Goal: Find specific page/section: Find specific page/section

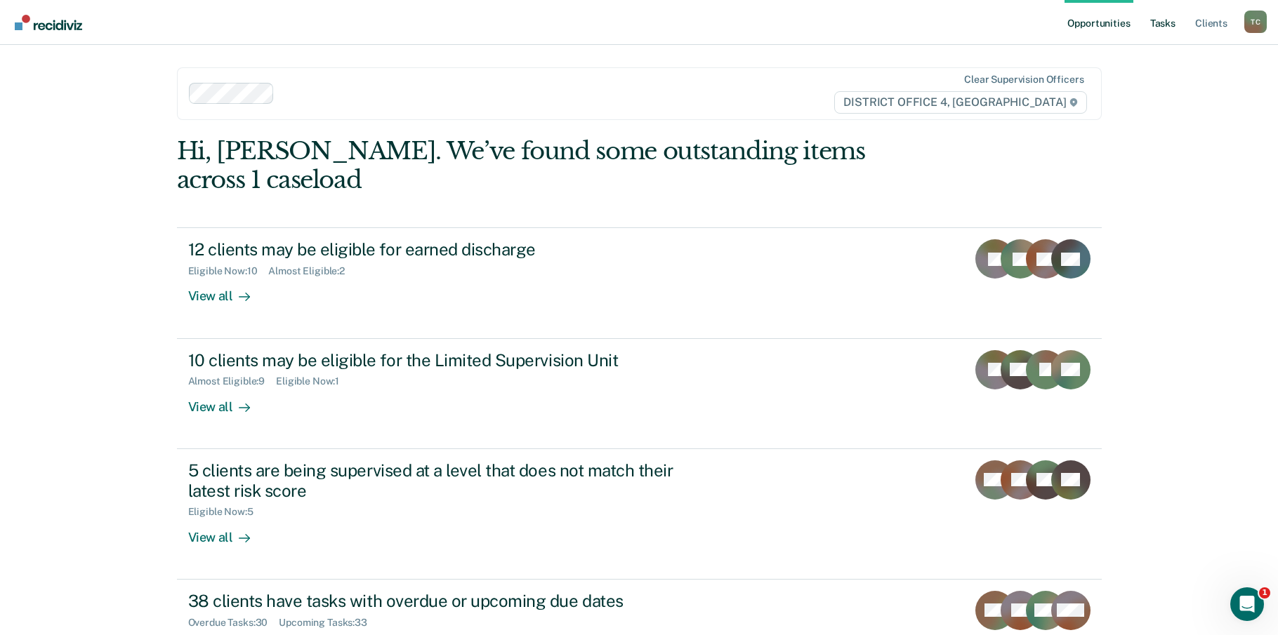
click at [1159, 22] on link "Tasks" at bounding box center [1162, 22] width 31 height 45
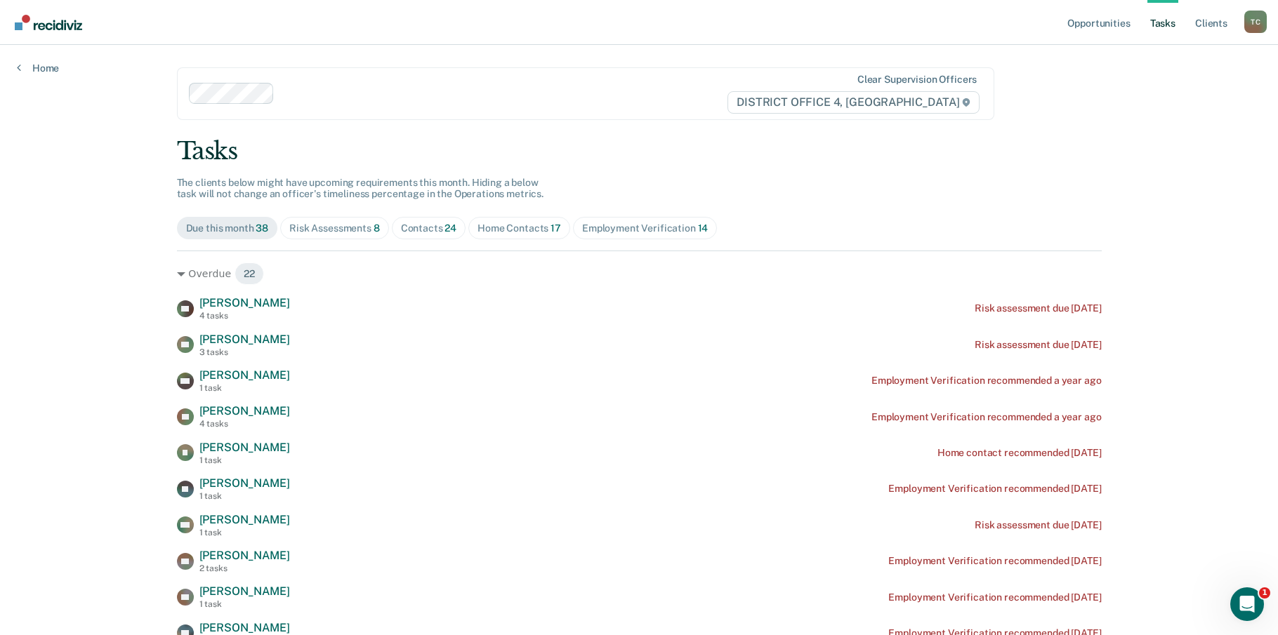
click at [423, 228] on div "Contacts 24" at bounding box center [429, 229] width 56 height 12
